Goal: Information Seeking & Learning: Learn about a topic

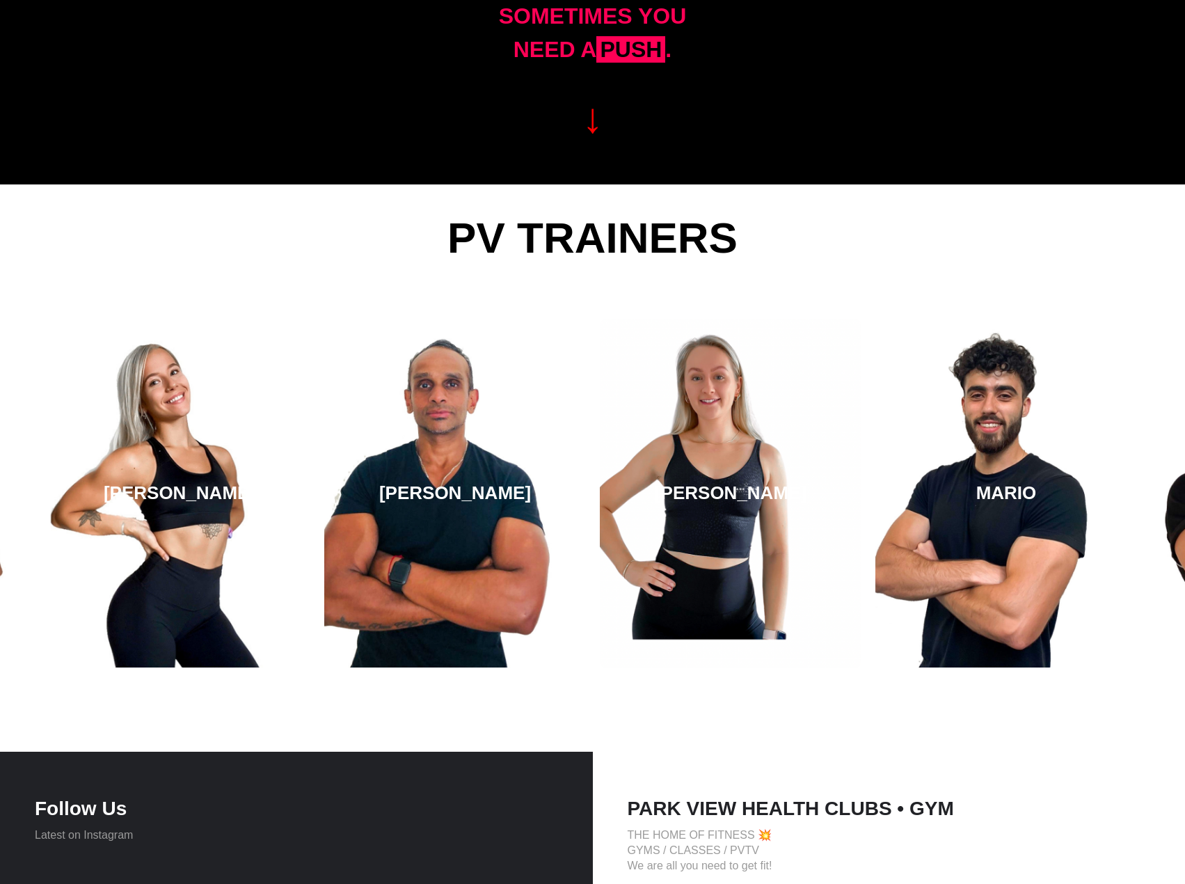
scroll to position [2226, 0]
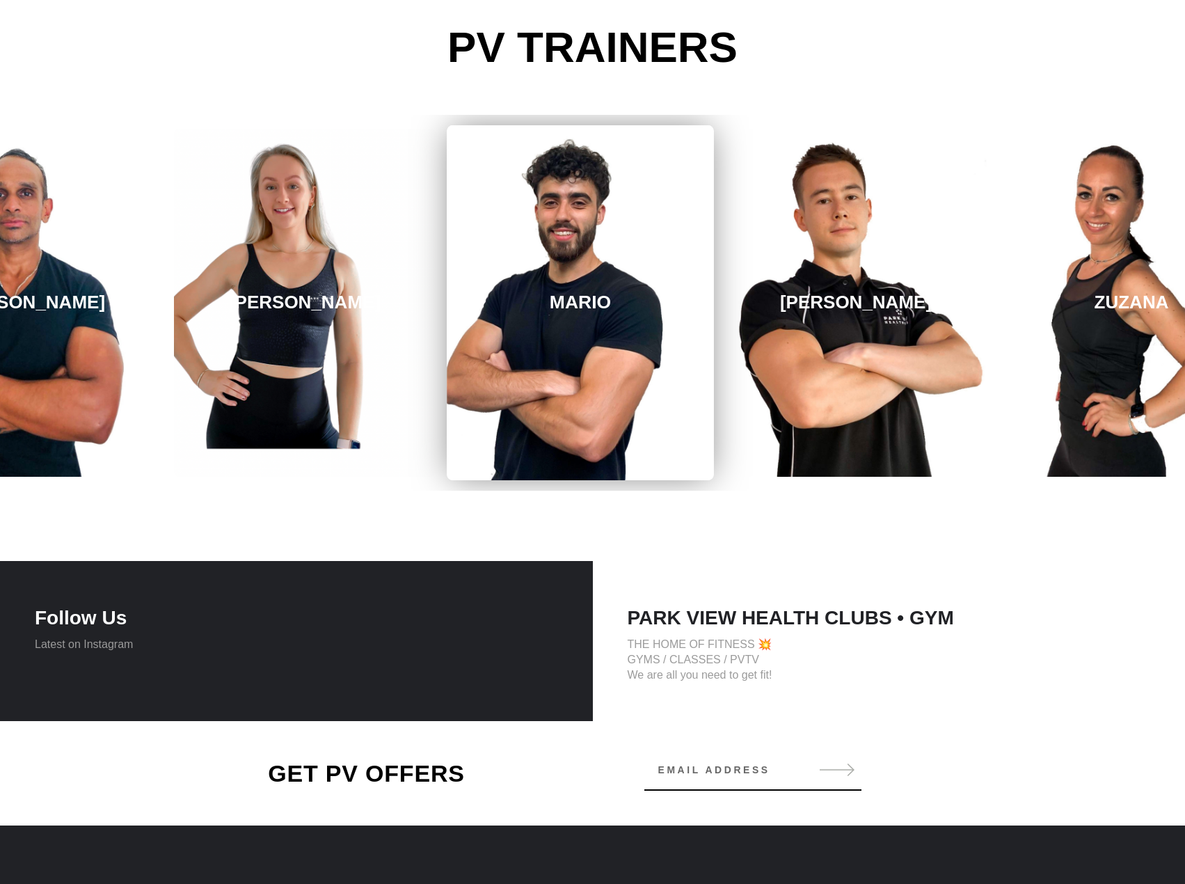
drag, startPoint x: 1103, startPoint y: 371, endPoint x: 676, endPoint y: 341, distance: 427.6
click at [676, 341] on link "MARIO" at bounding box center [580, 302] width 267 height 355
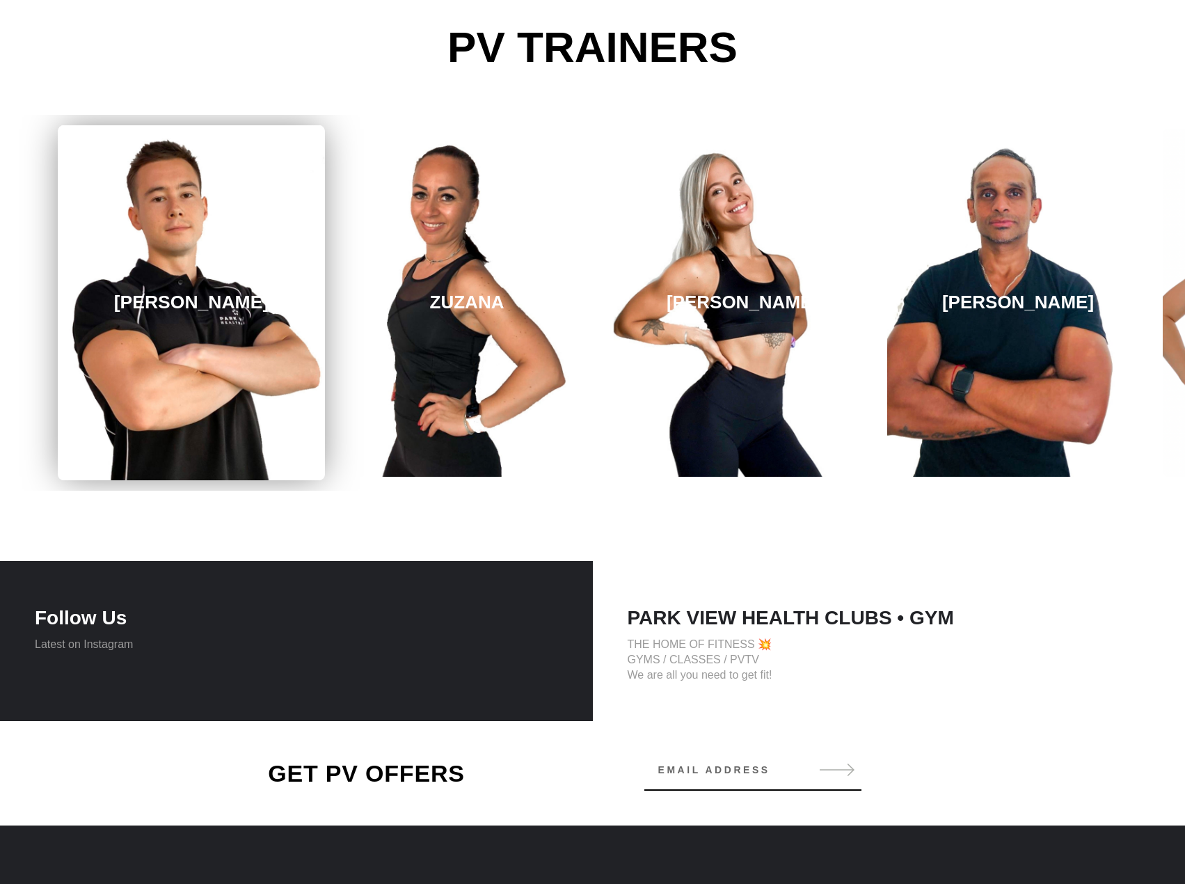
drag, startPoint x: 1124, startPoint y: 310, endPoint x: 310, endPoint y: 269, distance: 815.1
click at [310, 269] on link "[PERSON_NAME]" at bounding box center [191, 302] width 267 height 355
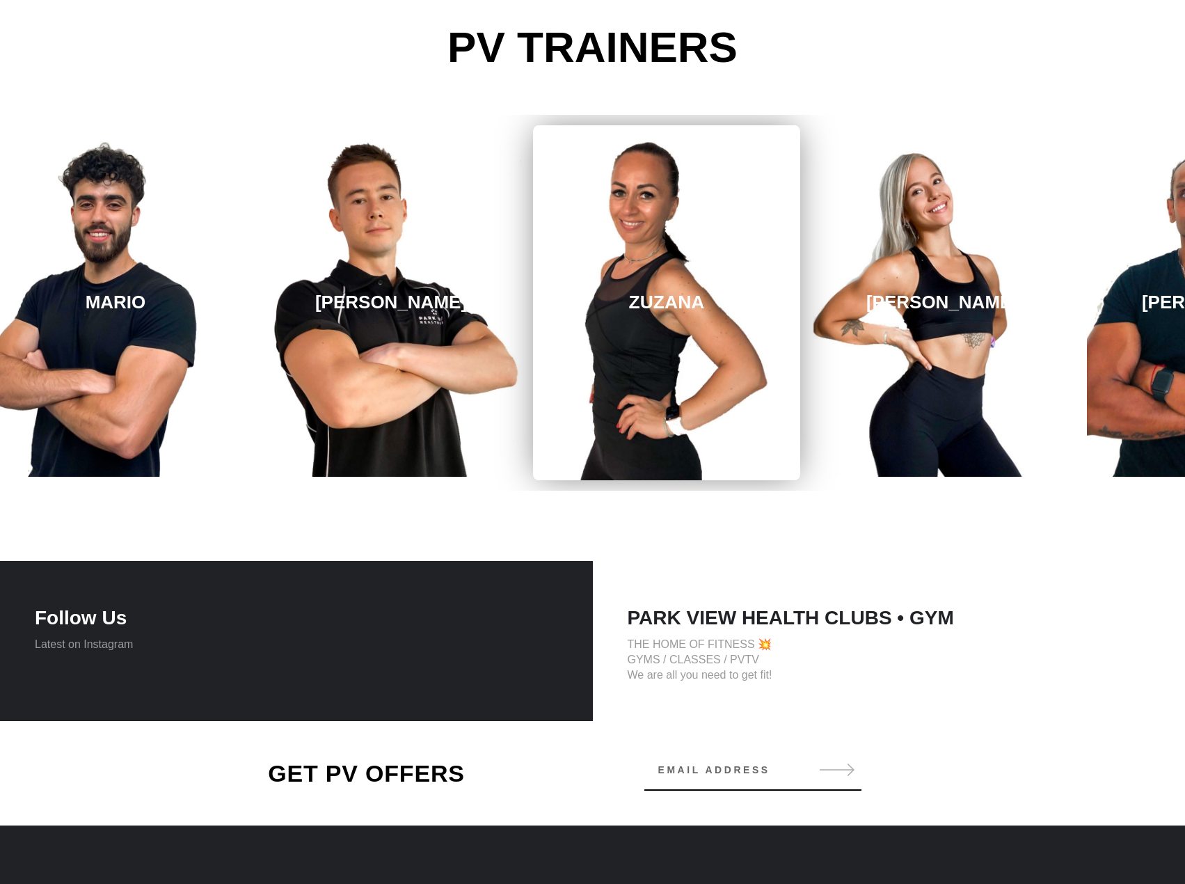
drag, startPoint x: 976, startPoint y: 322, endPoint x: 431, endPoint y: 271, distance: 547.9
click at [533, 271] on link "ZUZANA" at bounding box center [666, 302] width 267 height 355
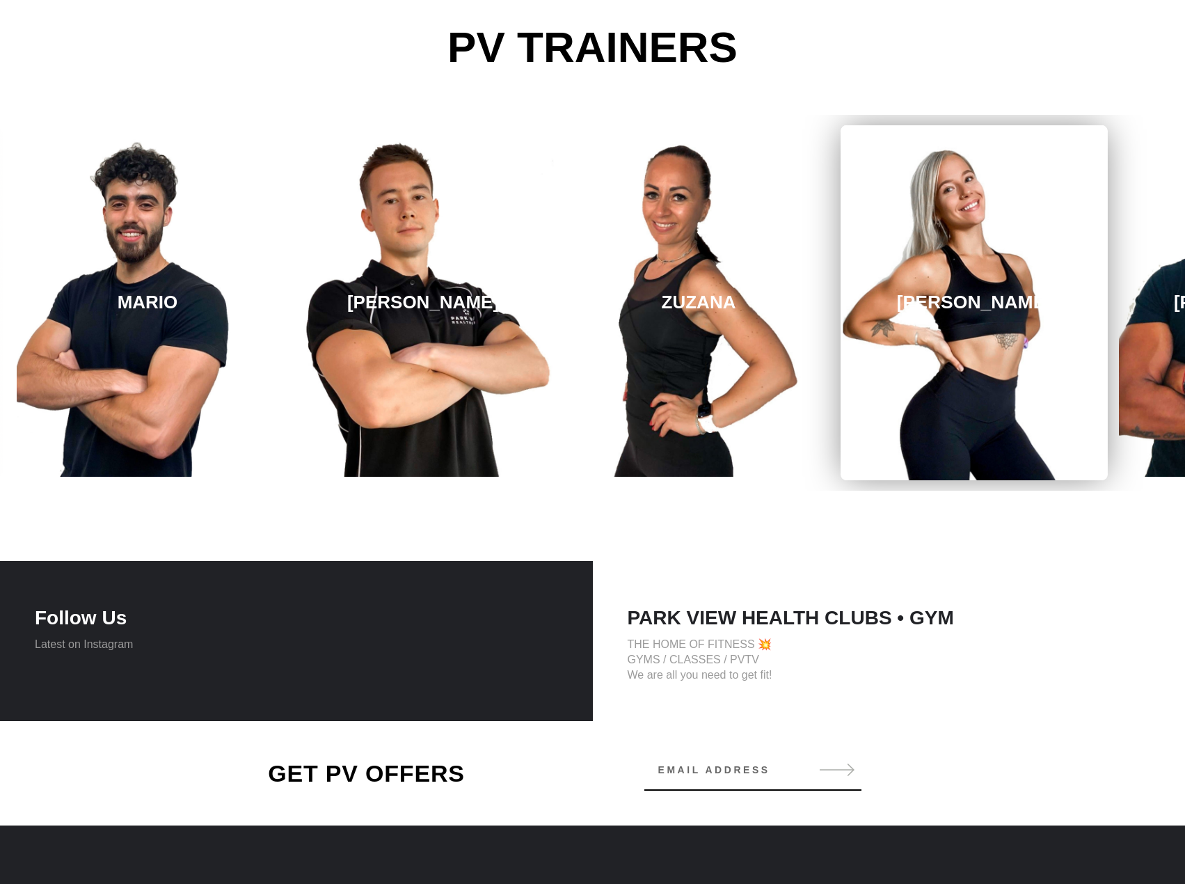
drag, startPoint x: 1051, startPoint y: 300, endPoint x: 126, endPoint y: 197, distance: 930.4
click at [840, 197] on link "[PERSON_NAME]" at bounding box center [973, 302] width 267 height 355
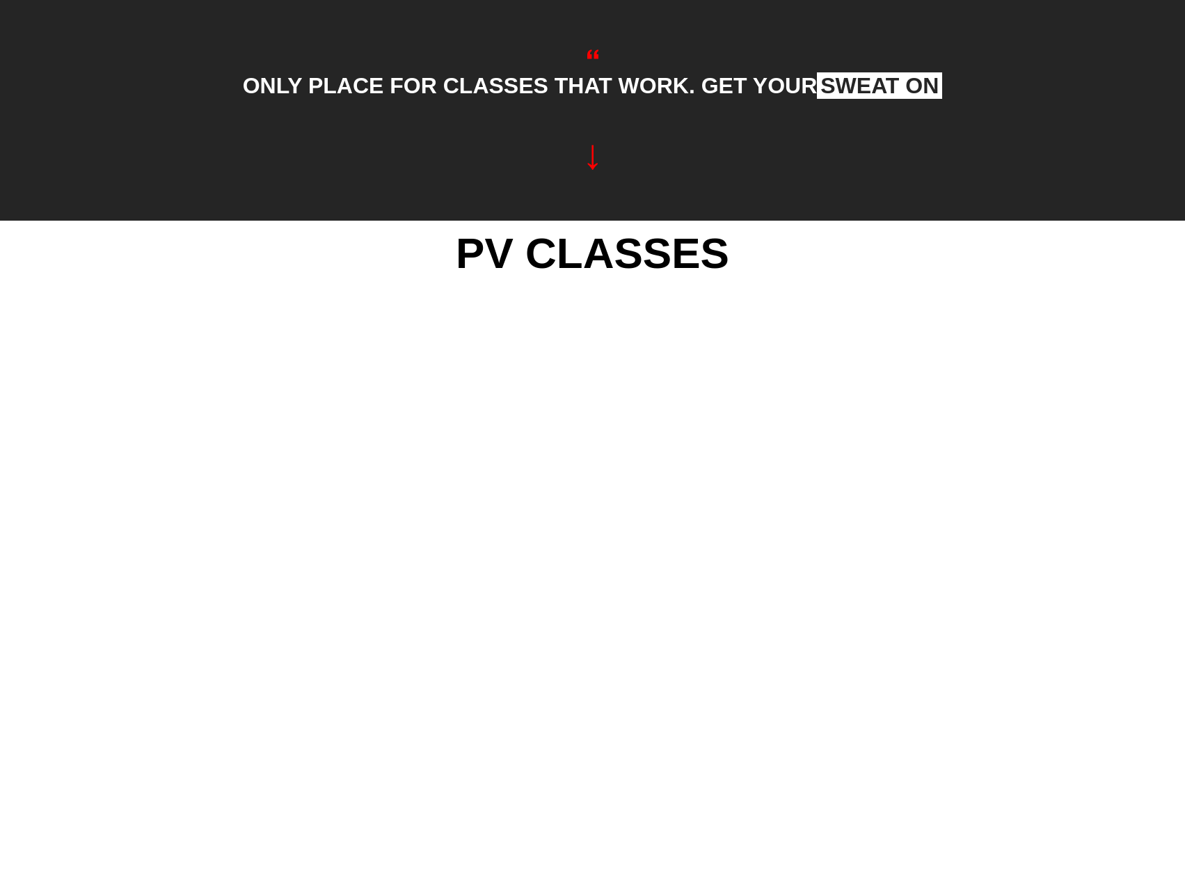
scroll to position [974, 0]
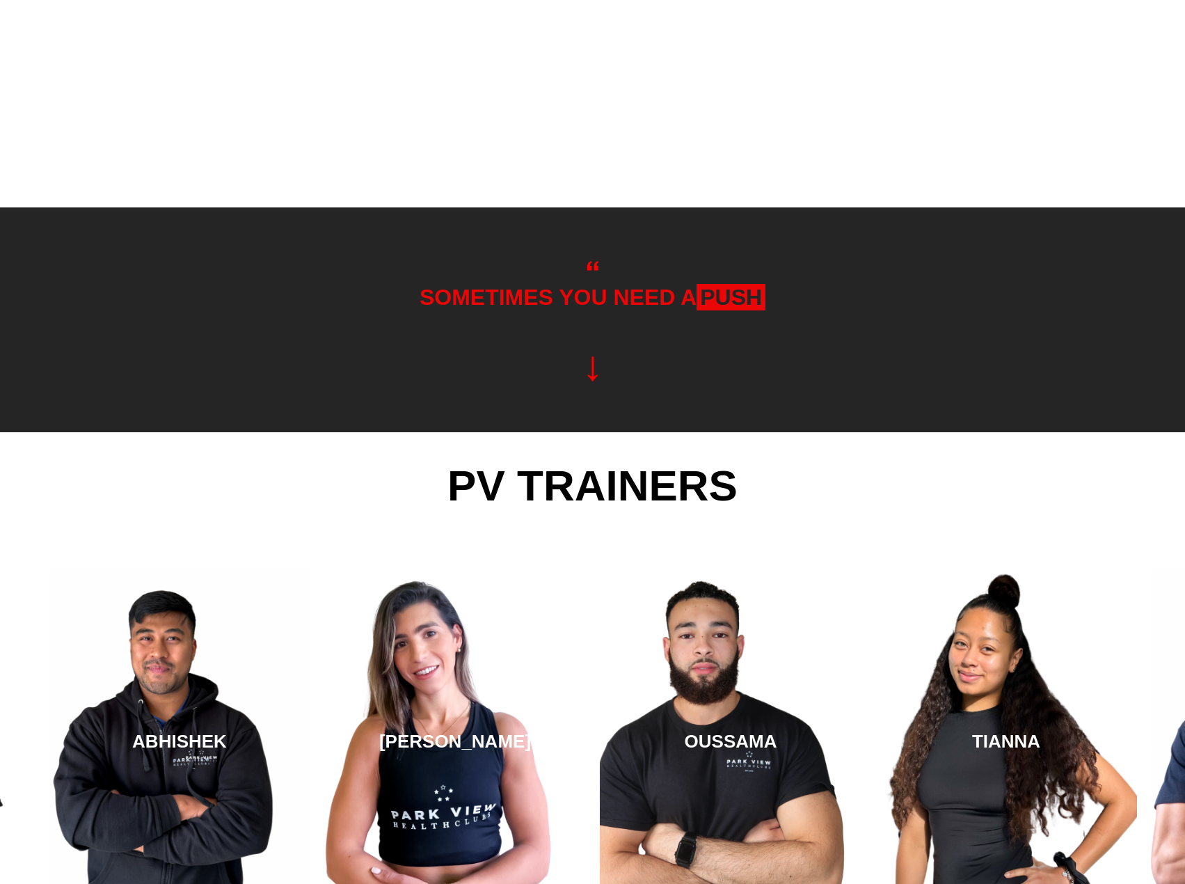
scroll to position [2346, 0]
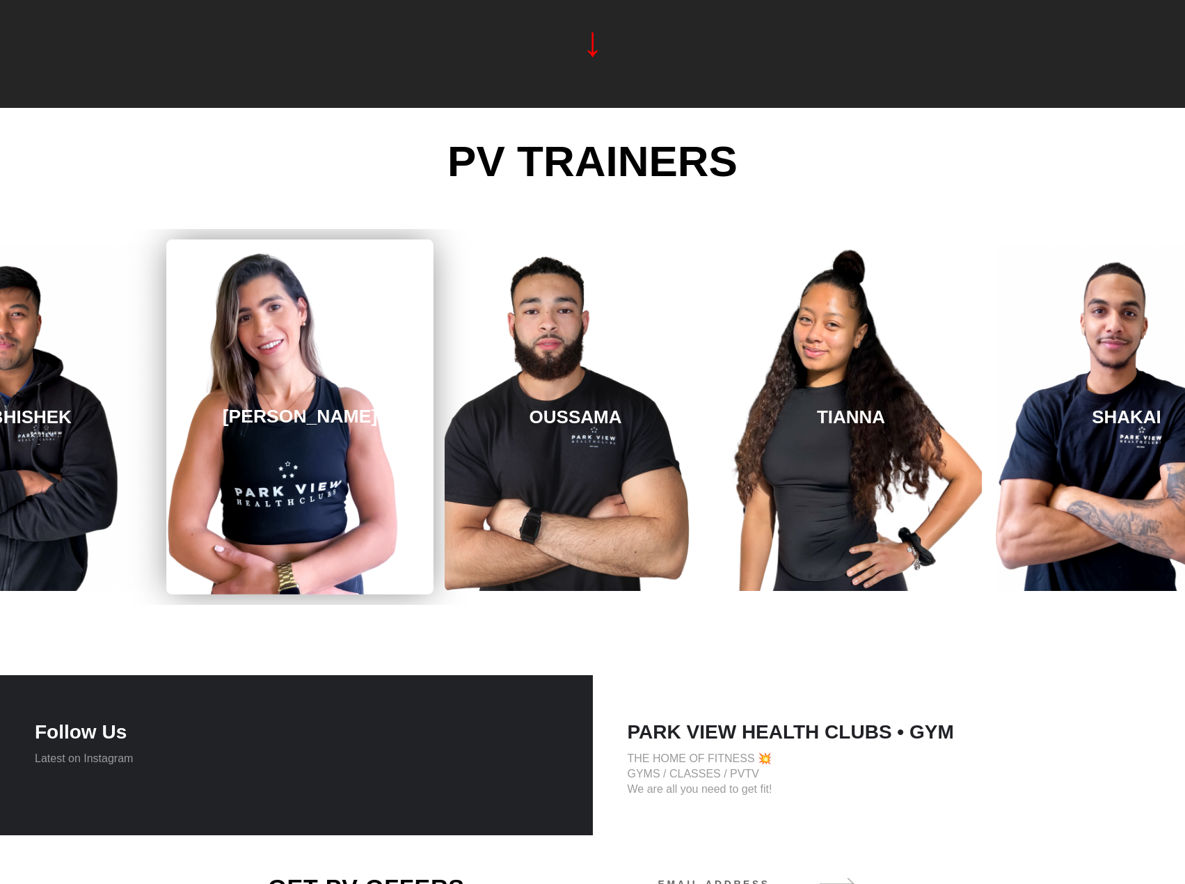
drag, startPoint x: 242, startPoint y: 458, endPoint x: 360, endPoint y: 484, distance: 120.4
click at [360, 484] on link "REBECCA" at bounding box center [299, 416] width 267 height 355
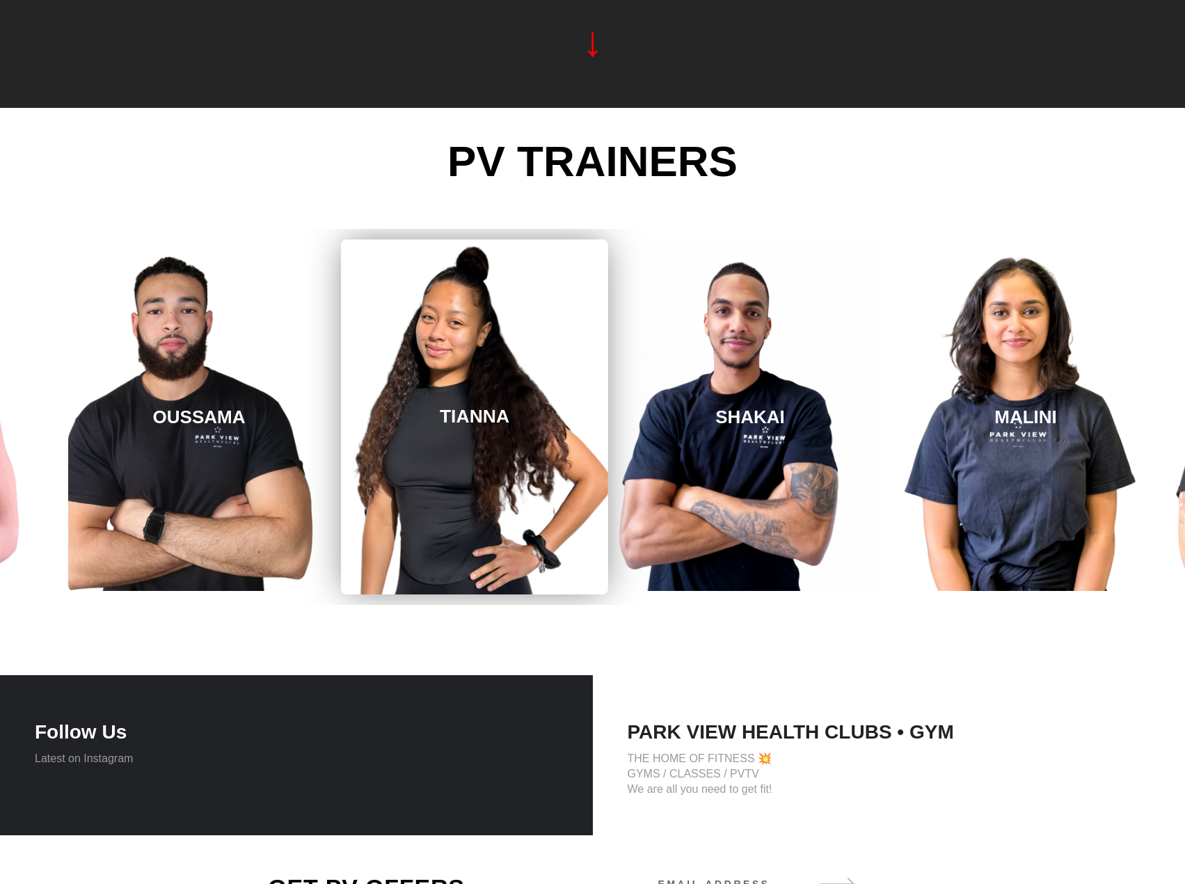
drag, startPoint x: 792, startPoint y: 488, endPoint x: 188, endPoint y: 413, distance: 609.2
click at [341, 413] on link "TIANNA" at bounding box center [474, 416] width 267 height 355
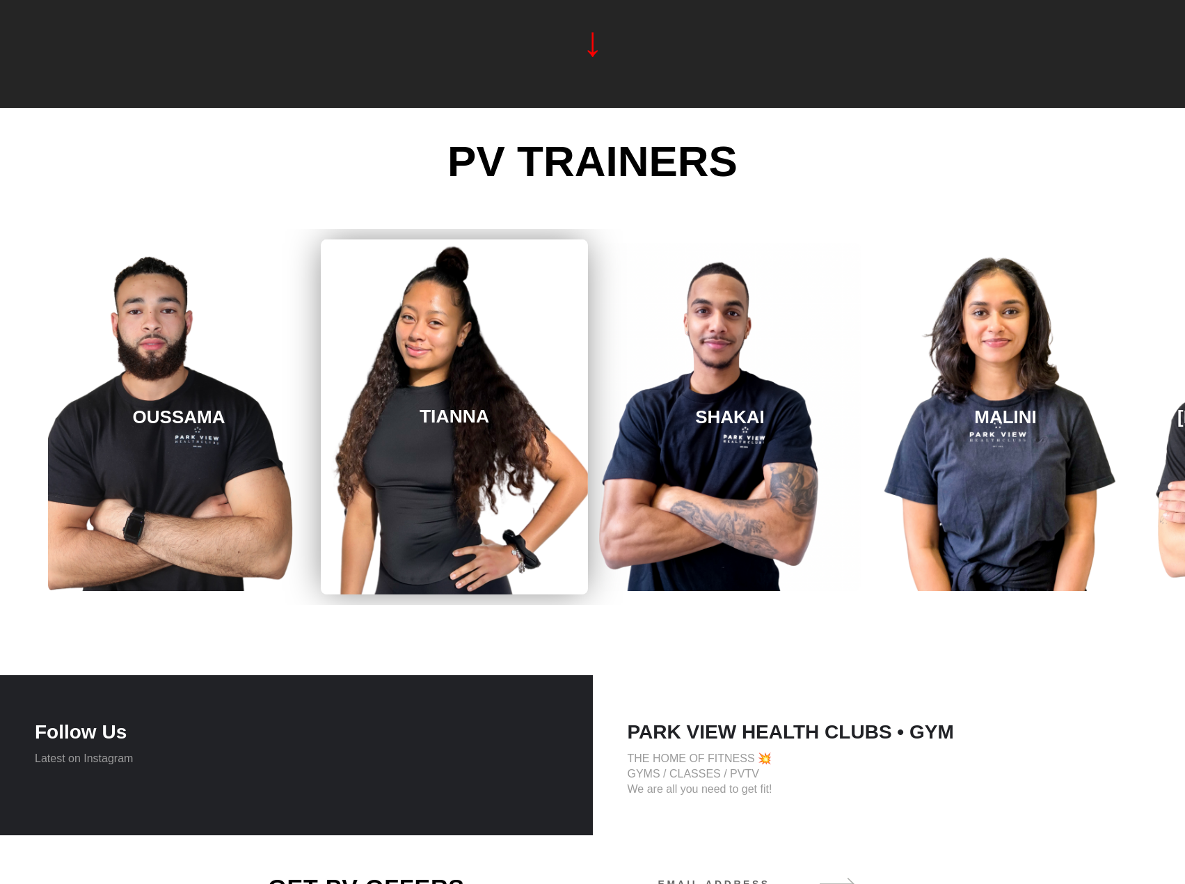
drag, startPoint x: 873, startPoint y: 500, endPoint x: 441, endPoint y: 443, distance: 435.8
click at [442, 443] on div "REBECCA OUSSAMA TIANNA SHAKAI MALINI SHAYAN ABHISHEK REBECCA" at bounding box center [454, 417] width 5235 height 376
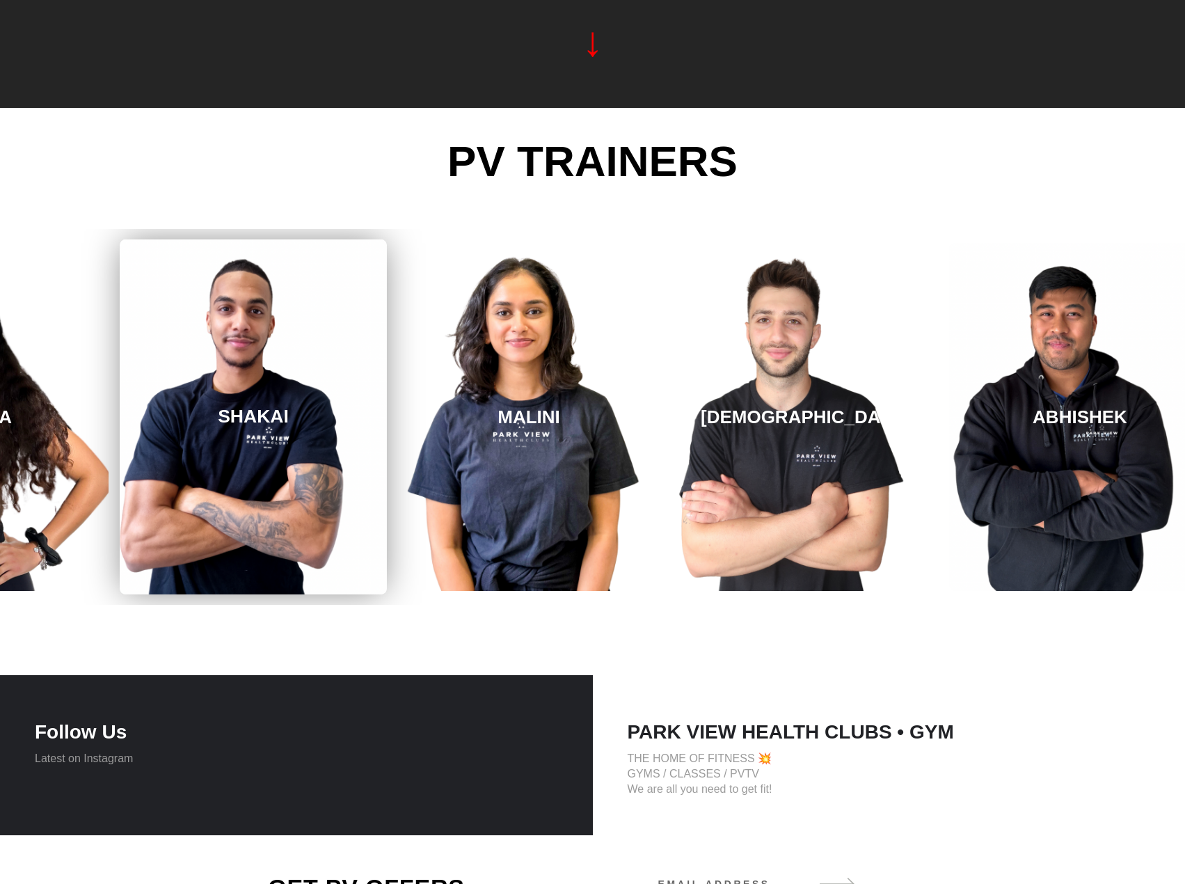
drag, startPoint x: 852, startPoint y: 433, endPoint x: 374, endPoint y: 440, distance: 477.4
click at [374, 440] on link "SHAKAI" at bounding box center [253, 416] width 267 height 355
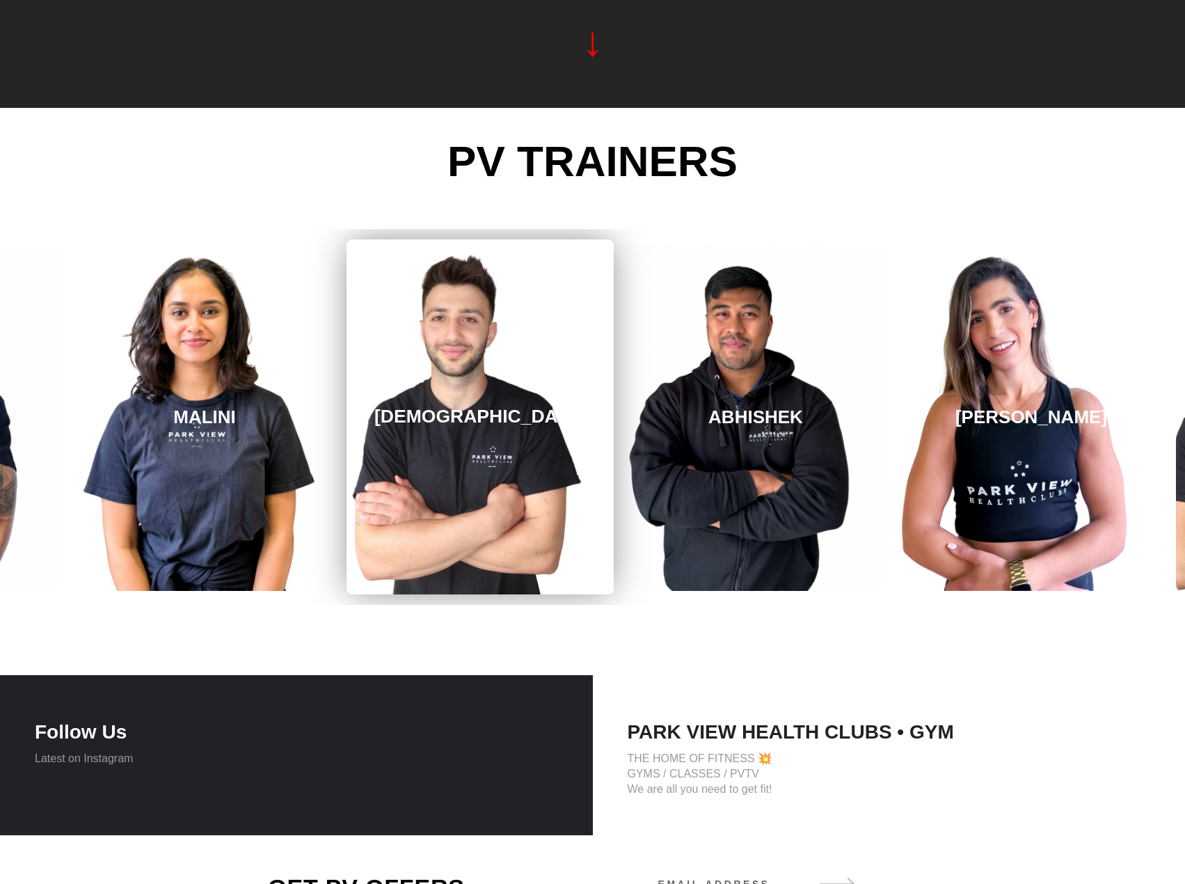
drag, startPoint x: 985, startPoint y: 435, endPoint x: 320, endPoint y: 431, distance: 665.2
click at [346, 431] on link "SHAYAN" at bounding box center [479, 416] width 267 height 355
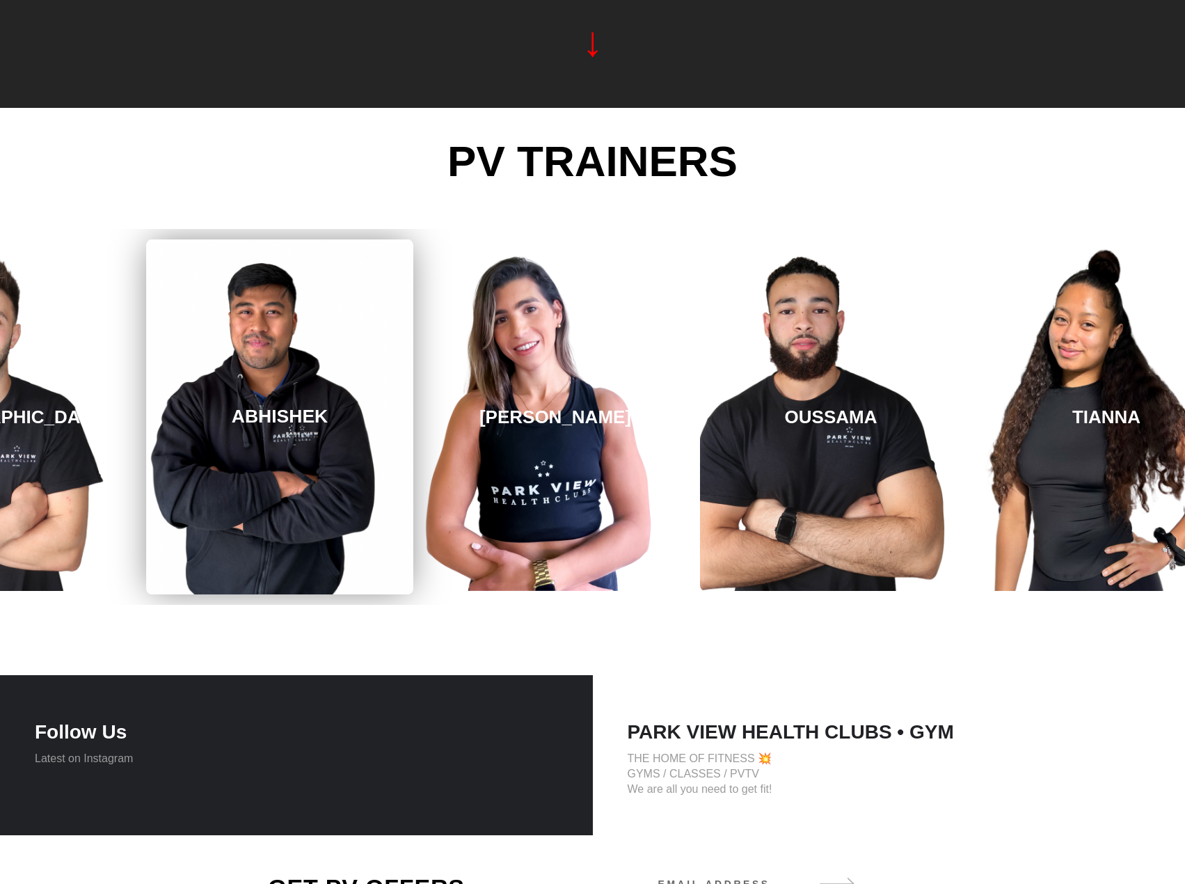
drag, startPoint x: 999, startPoint y: 433, endPoint x: 272, endPoint y: 408, distance: 727.5
click at [272, 408] on link "ABHISHEK" at bounding box center [279, 416] width 267 height 355
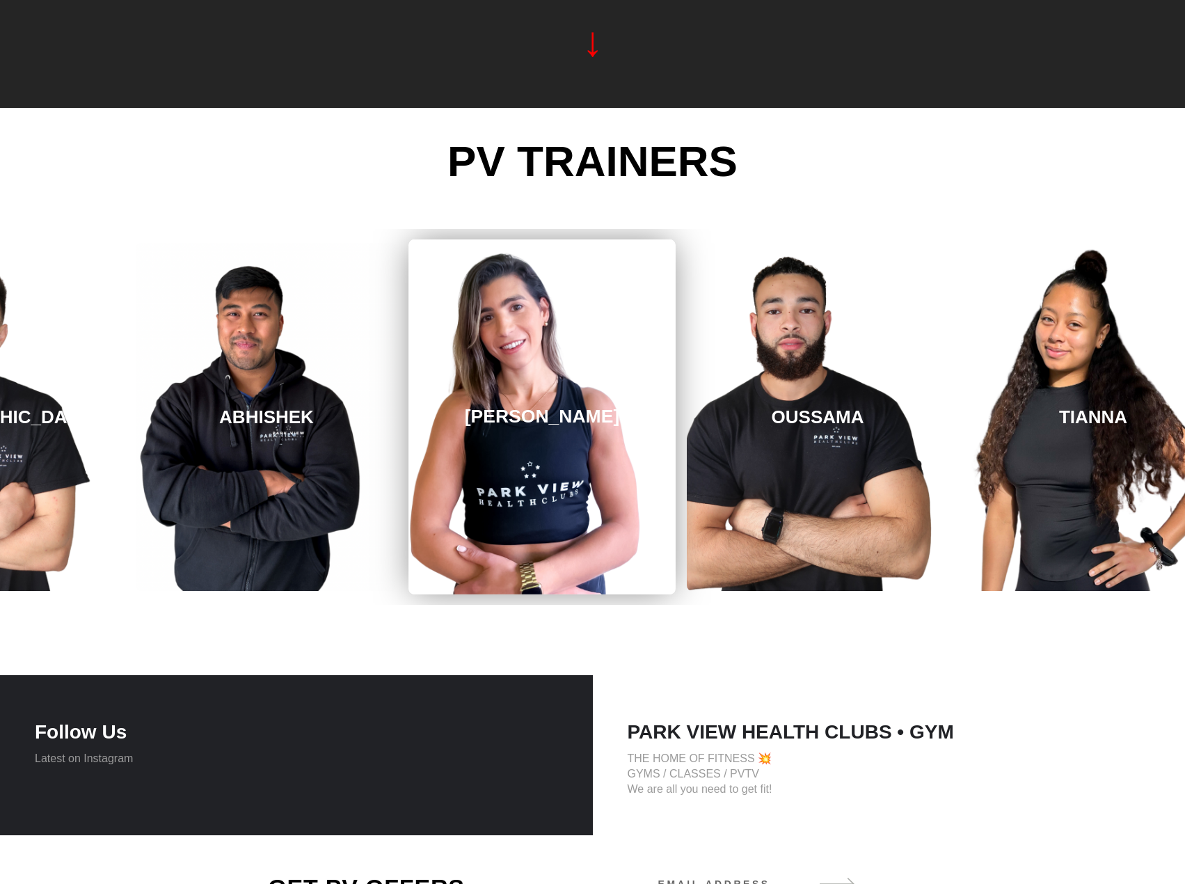
drag, startPoint x: 1110, startPoint y: 451, endPoint x: 632, endPoint y: 491, distance: 478.9
click at [632, 491] on link "REBECCA" at bounding box center [541, 416] width 267 height 355
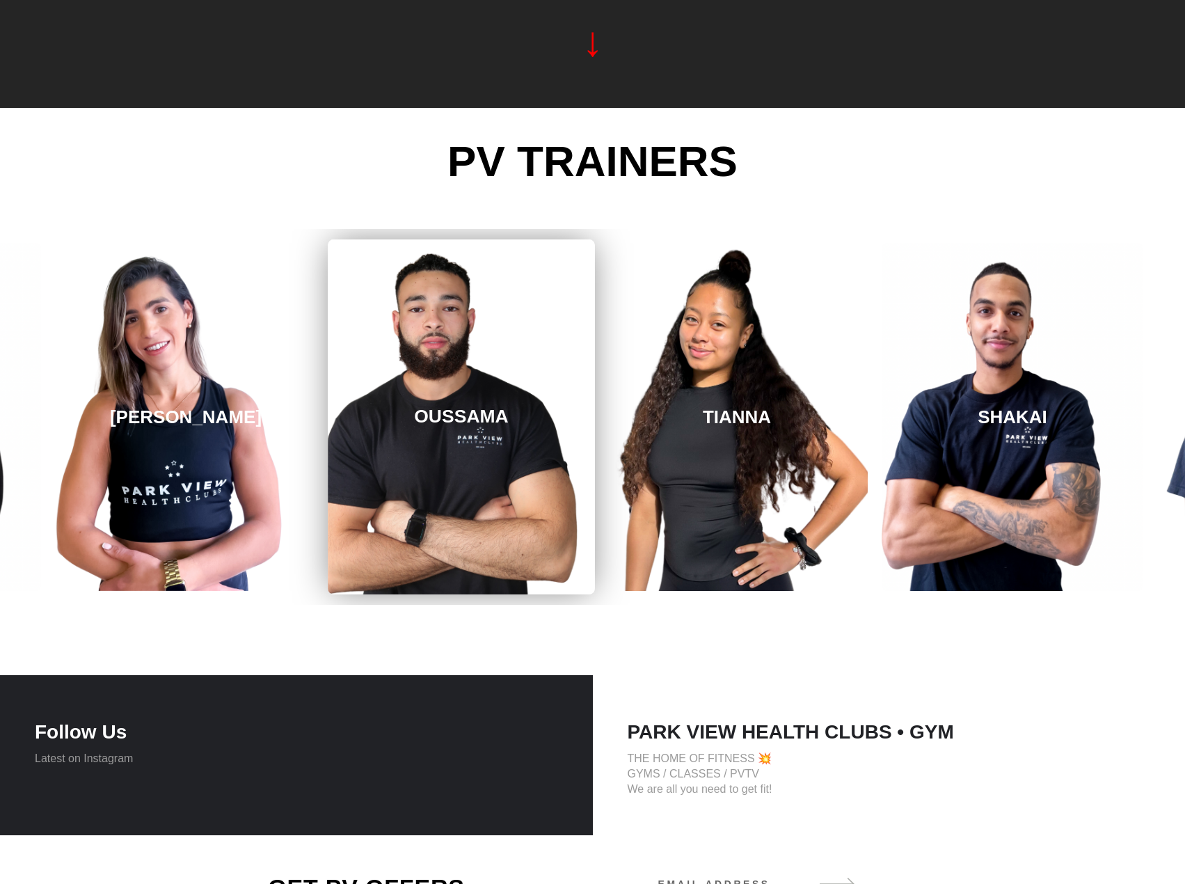
drag, startPoint x: 1102, startPoint y: 447, endPoint x: 557, endPoint y: 460, distance: 544.9
click at [557, 460] on link "OUSSAMA" at bounding box center [461, 416] width 267 height 355
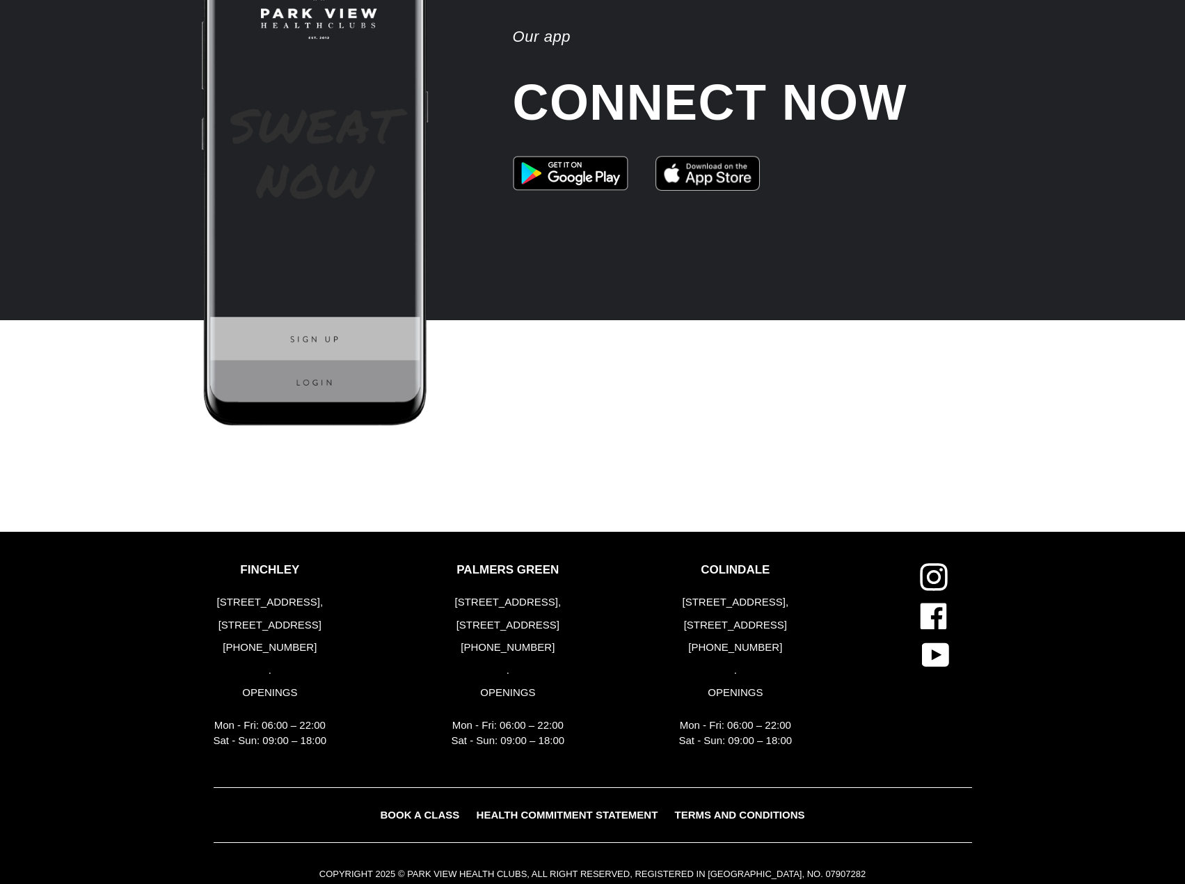
scroll to position [3482, 0]
